Goal: Task Accomplishment & Management: Manage account settings

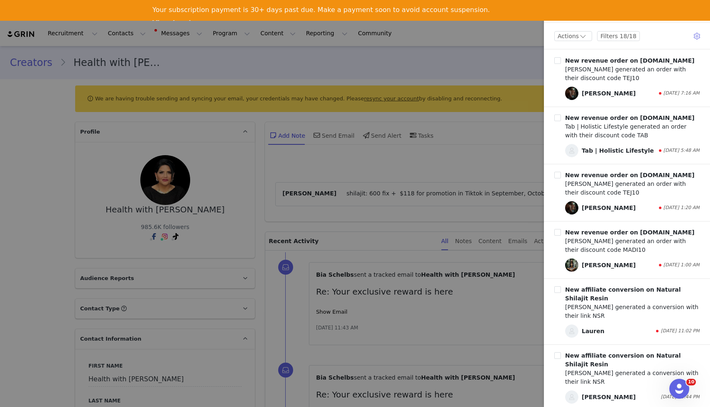
click at [498, 65] on div at bounding box center [355, 203] width 710 height 407
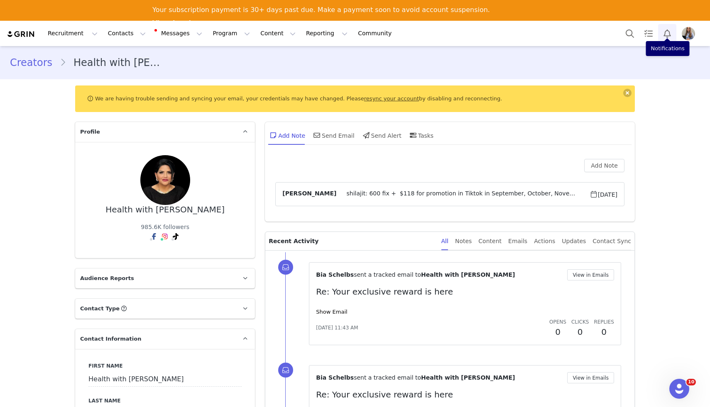
click at [667, 34] on button "Notifications" at bounding box center [667, 33] width 18 height 19
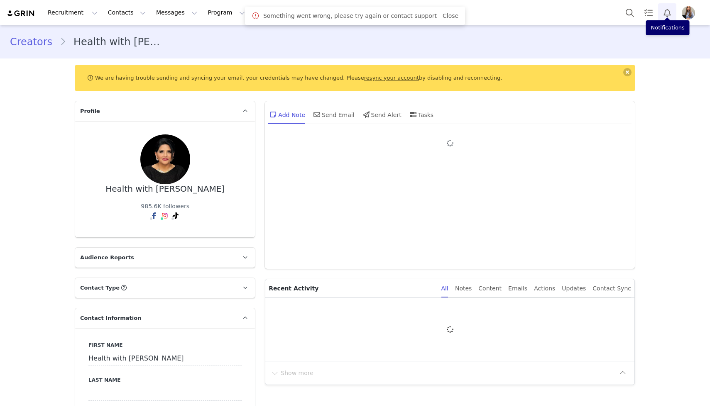
type input "+1 ([GEOGRAPHIC_DATA])"
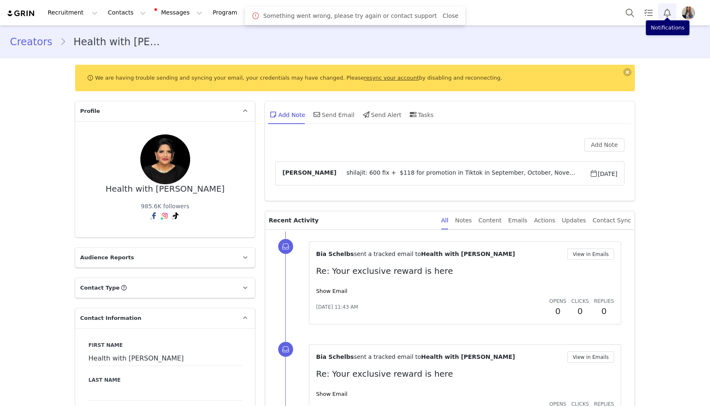
click at [665, 15] on button "Notifications" at bounding box center [667, 12] width 18 height 19
